Goal: Find contact information: Obtain details needed to contact an individual or organization

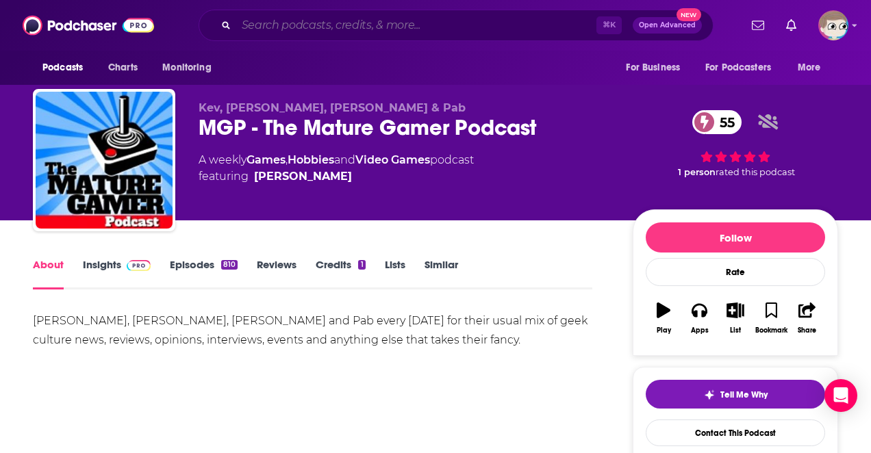
click at [398, 28] on input "Search podcasts, credits, & more..." at bounding box center [416, 25] width 360 height 22
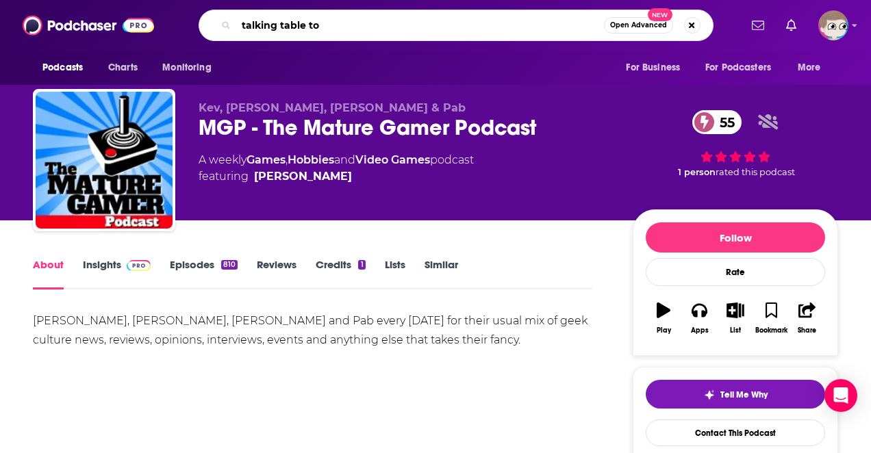
type input "talking table top"
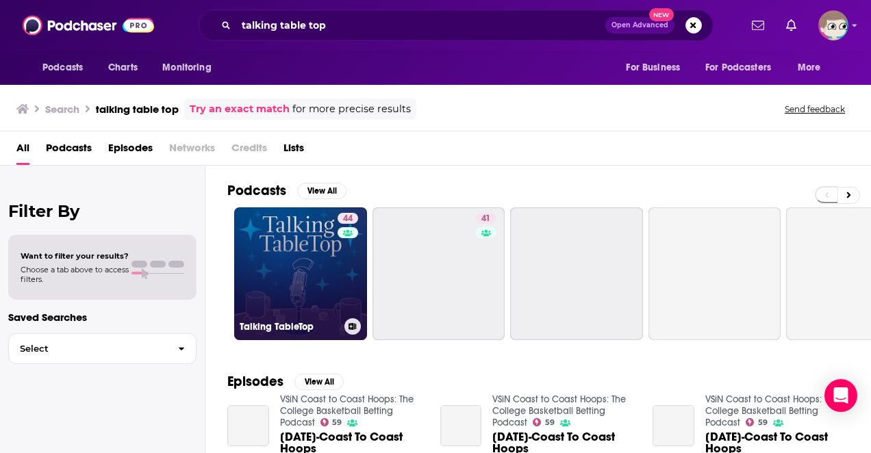
click at [327, 280] on link "44 Talking TableTop" at bounding box center [300, 273] width 133 height 133
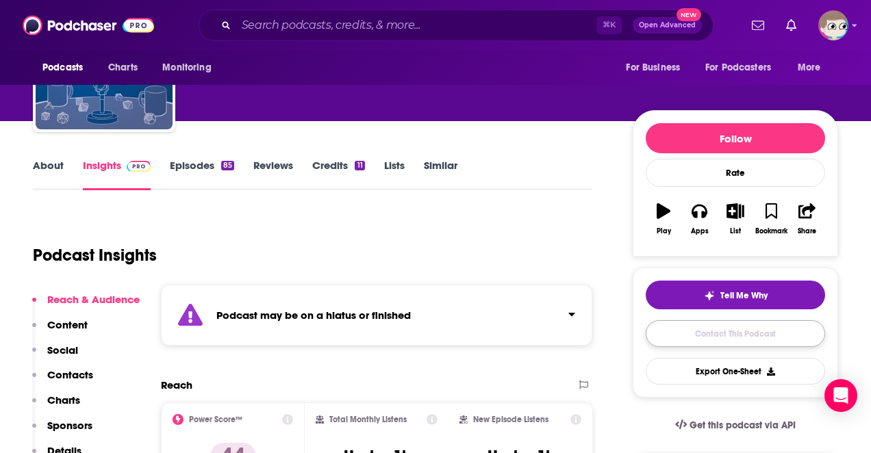
click at [739, 336] on link "Contact This Podcast" at bounding box center [735, 333] width 179 height 27
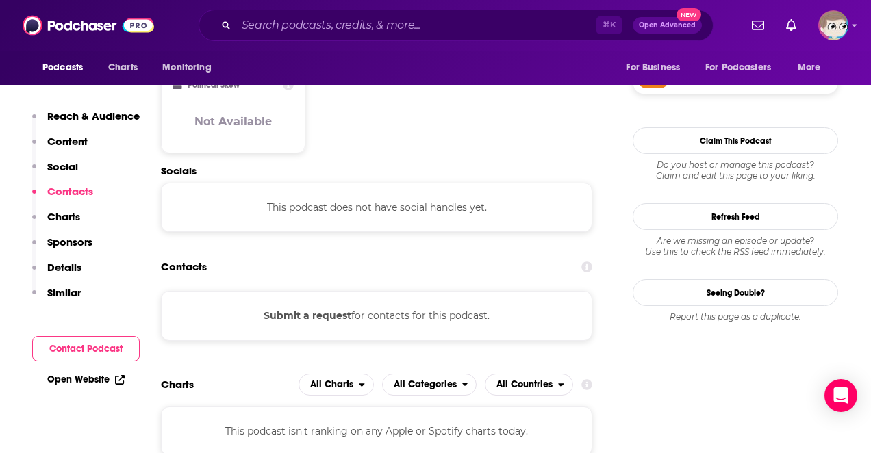
scroll to position [1171, 0]
